Goal: Information Seeking & Learning: Learn about a topic

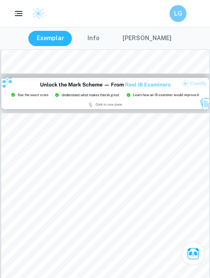
scroll to position [718, 0]
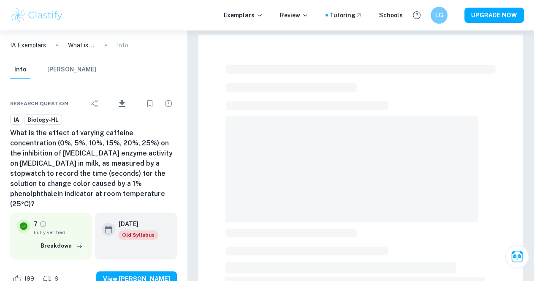
checkbox input "true"
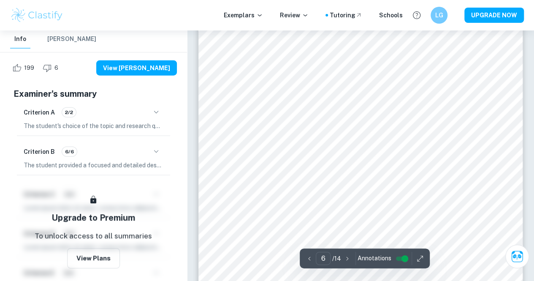
scroll to position [2873, 0]
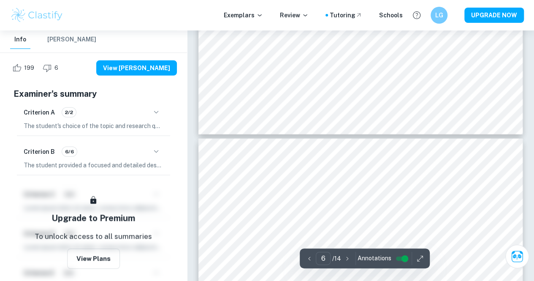
type input "7"
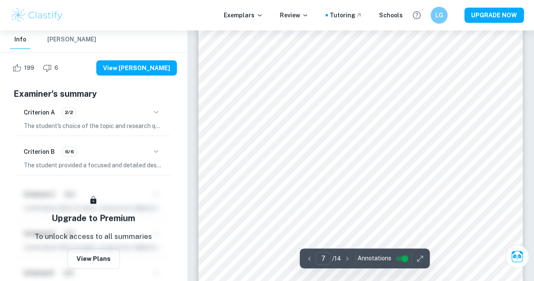
scroll to position [2915, 0]
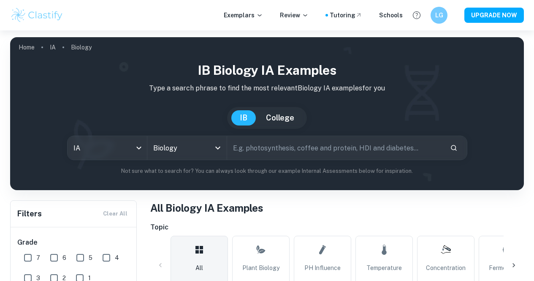
scroll to position [169, 0]
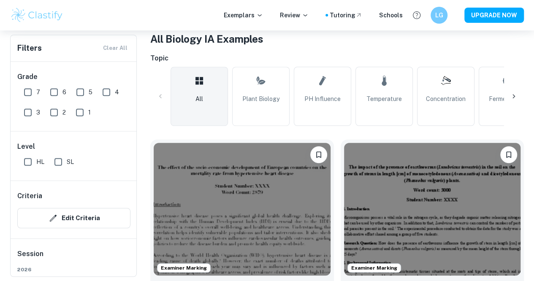
click at [513, 98] on icon at bounding box center [514, 96] width 8 height 8
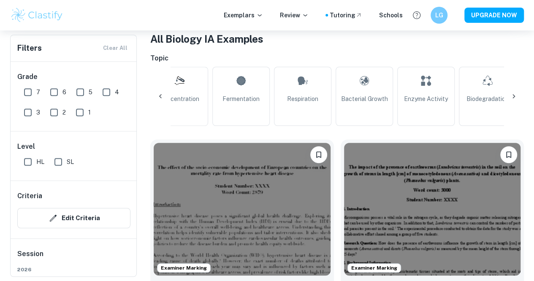
scroll to position [0, 285]
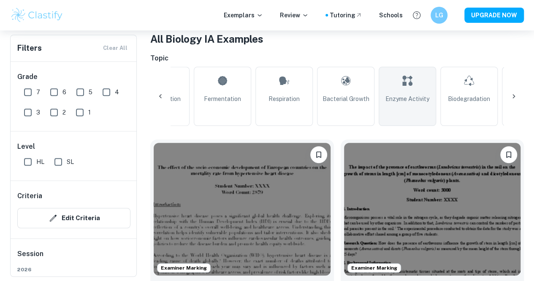
click at [423, 87] on link "Enzyme Activity" at bounding box center [407, 96] width 57 height 59
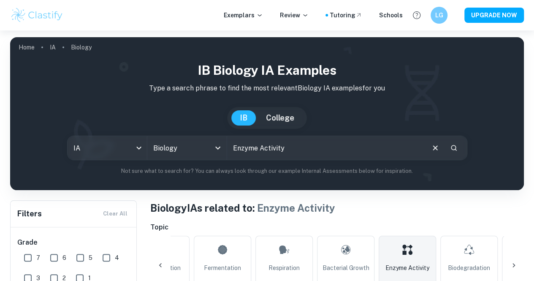
scroll to position [253, 0]
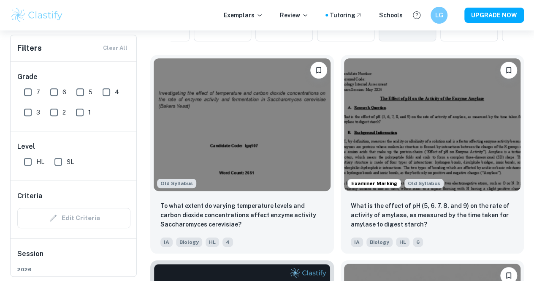
click at [28, 91] on input "7" at bounding box center [27, 92] width 17 height 17
checkbox input "true"
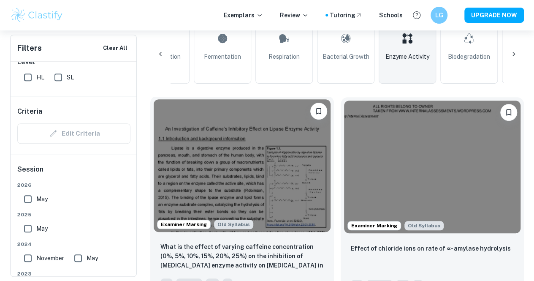
scroll to position [400, 0]
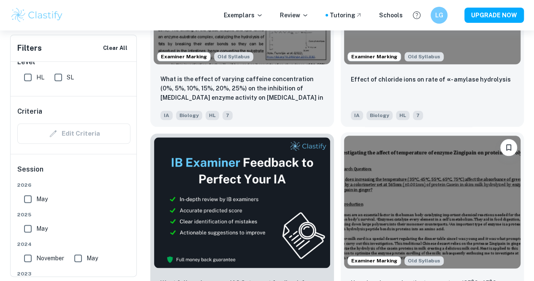
click at [344, 138] on img at bounding box center [432, 202] width 177 height 133
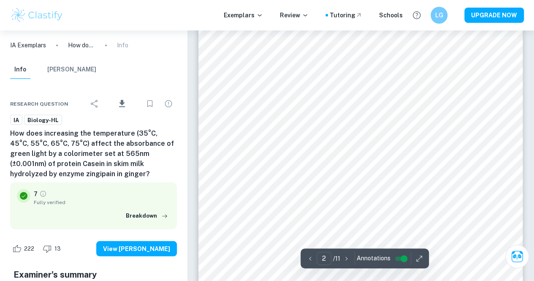
scroll to position [718, 0]
type input "8"
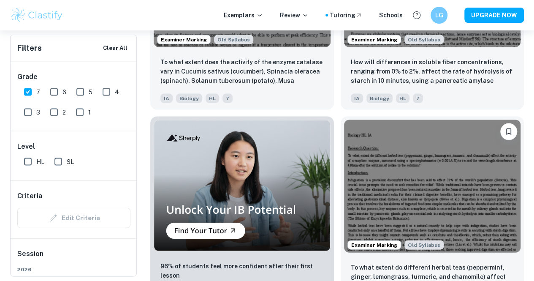
scroll to position [907, 0]
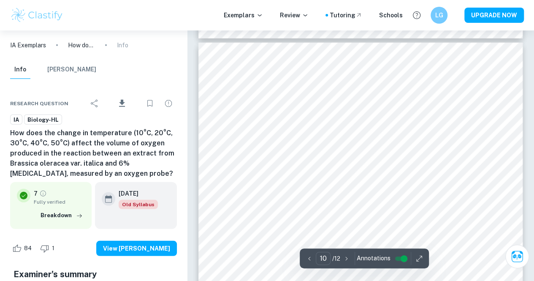
scroll to position [4364, 0]
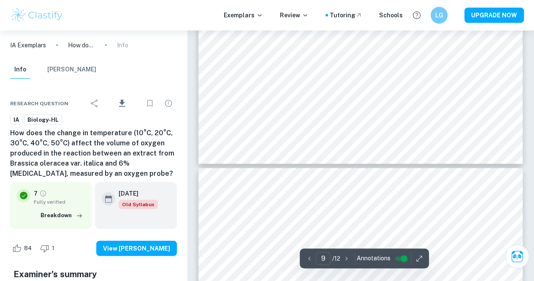
type input "10"
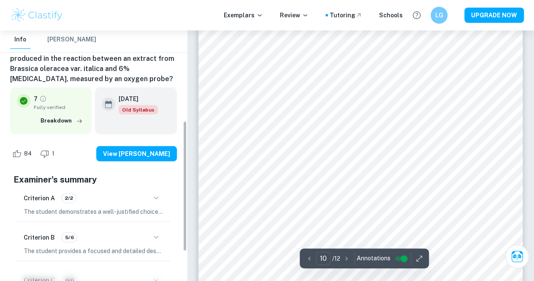
scroll to position [229, 0]
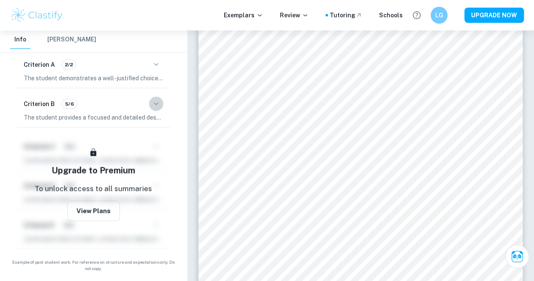
click at [153, 101] on icon "button" at bounding box center [156, 104] width 10 height 10
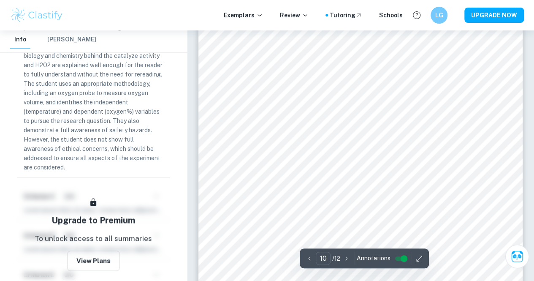
scroll to position [4491, 0]
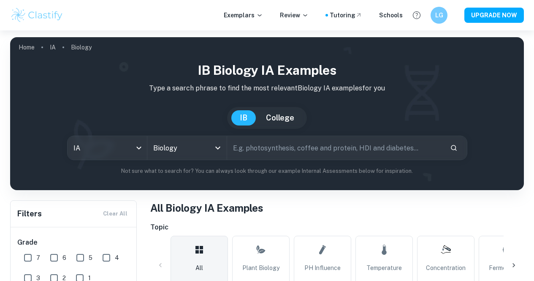
scroll to position [127, 0]
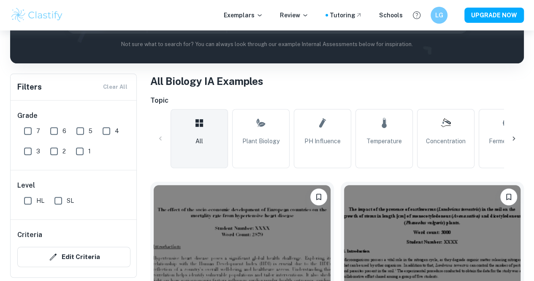
click at [515, 137] on icon at bounding box center [514, 138] width 8 height 8
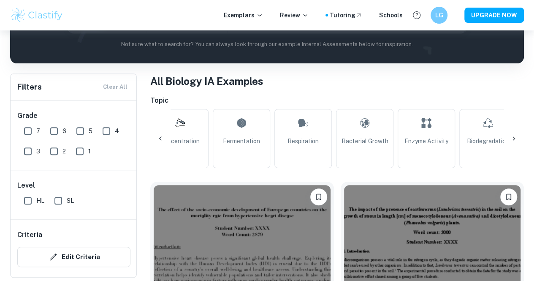
scroll to position [0, 285]
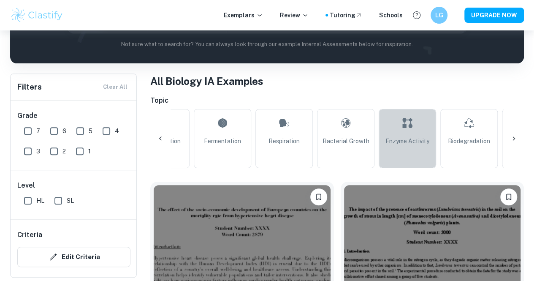
click at [419, 142] on span "Enzyme Activity" at bounding box center [408, 140] width 44 height 9
type input "Enzyme Activity"
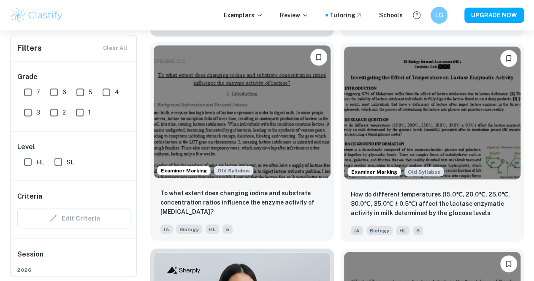
scroll to position [845, 0]
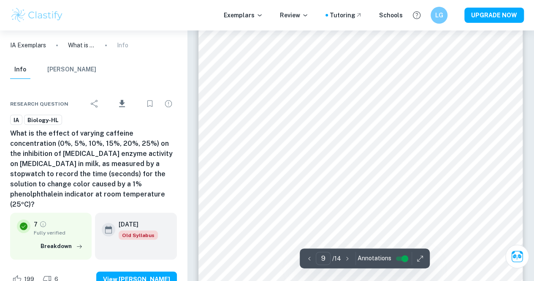
scroll to position [3929, 0]
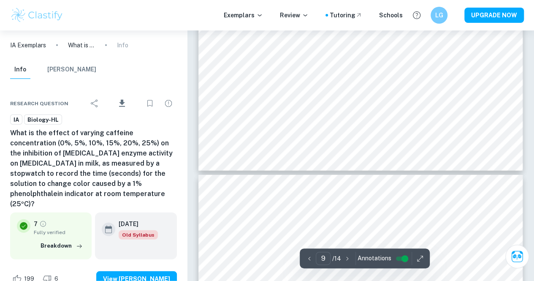
type input "10"
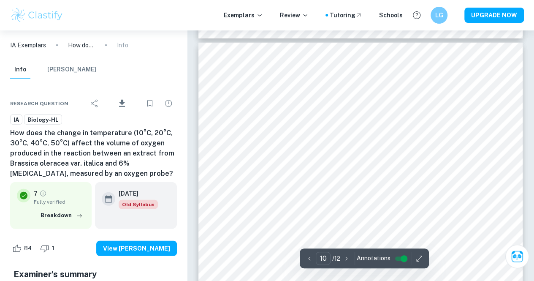
scroll to position [4364, 0]
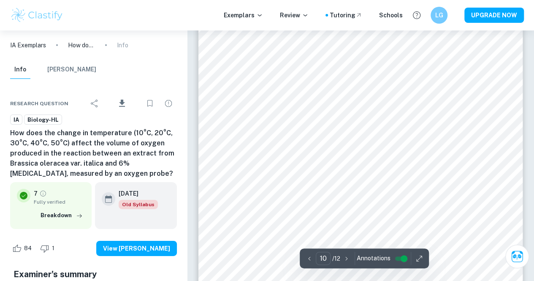
scroll to position [4491, 0]
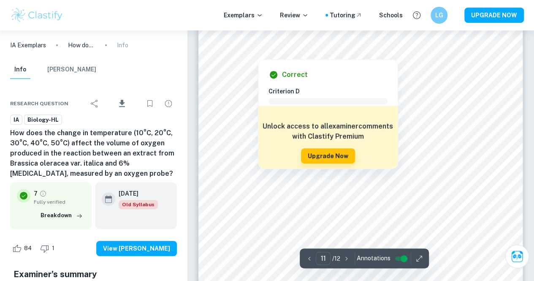
scroll to position [4998, 0]
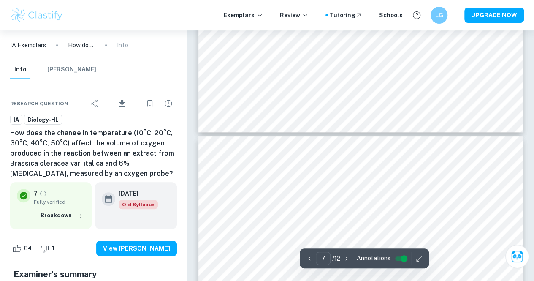
scroll to position [3225, 0]
